Goal: Use online tool/utility: Utilize a website feature to perform a specific function

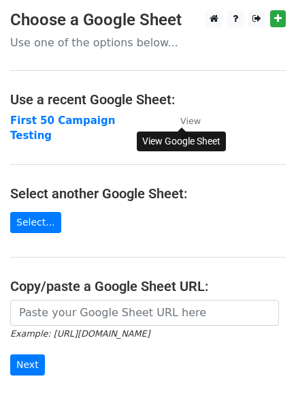
click at [195, 122] on small "View" at bounding box center [190, 121] width 20 height 10
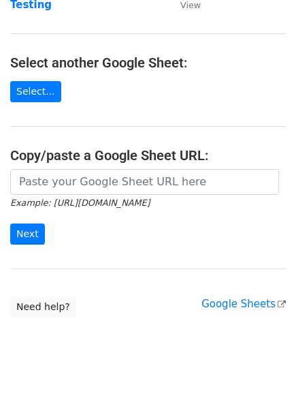
scroll to position [159, 0]
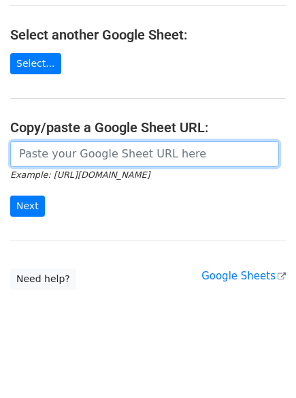
click at [119, 150] on input "url" at bounding box center [144, 154] width 269 height 26
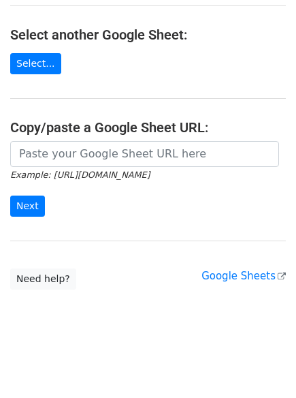
drag, startPoint x: 200, startPoint y: 177, endPoint x: 237, endPoint y: 183, distance: 37.3
click at [237, 183] on form "Example: [URL][DOMAIN_NAME] Next" at bounding box center [148, 179] width 276 height 76
click at [163, 217] on div "Example: [URL][DOMAIN_NAME] Next" at bounding box center [148, 186] width 296 height 90
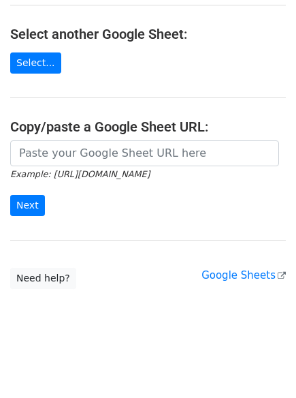
scroll to position [0, 0]
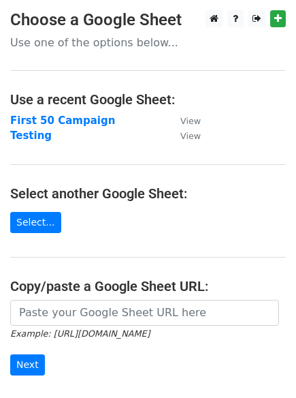
click at [69, 40] on p "Use one of the options below..." at bounding box center [148, 42] width 276 height 14
drag, startPoint x: 133, startPoint y: 44, endPoint x: 196, endPoint y: 42, distance: 63.3
click at [196, 42] on p "Use one of the options below..." at bounding box center [148, 42] width 276 height 14
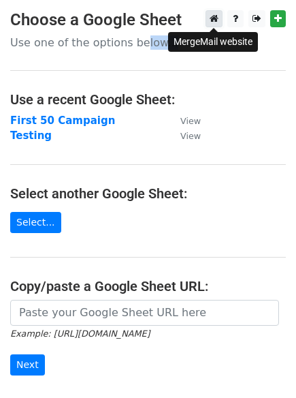
click at [214, 26] on link at bounding box center [214, 18] width 17 height 17
click at [83, 44] on p "Use one of the options below..." at bounding box center [148, 42] width 276 height 14
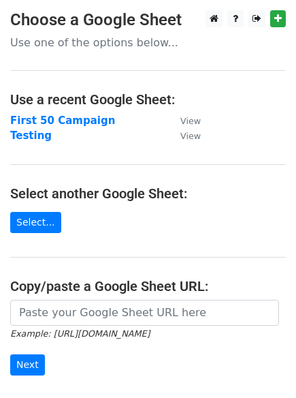
click at [89, 13] on h3 "Choose a Google Sheet" at bounding box center [148, 20] width 276 height 20
